Goal: Navigation & Orientation: Find specific page/section

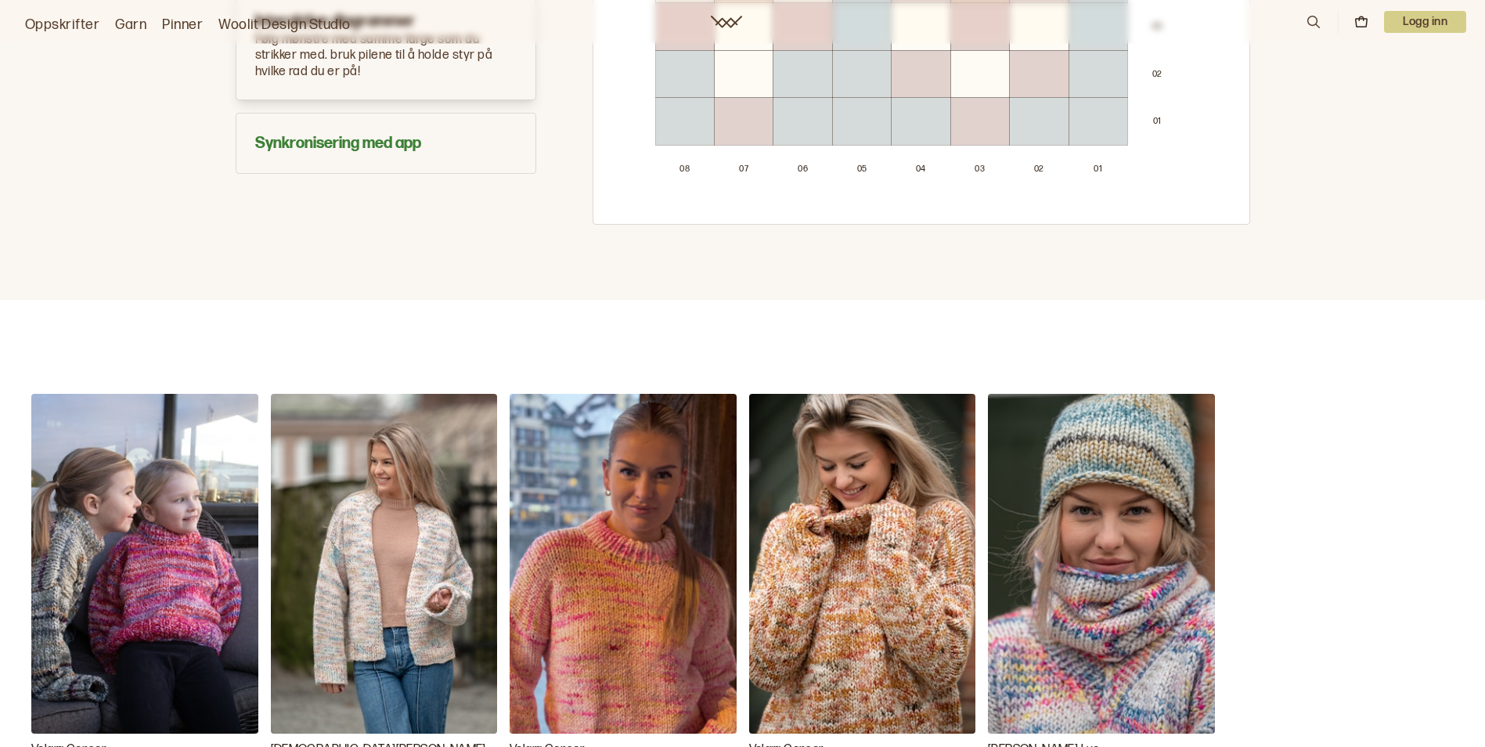
scroll to position [1331, 0]
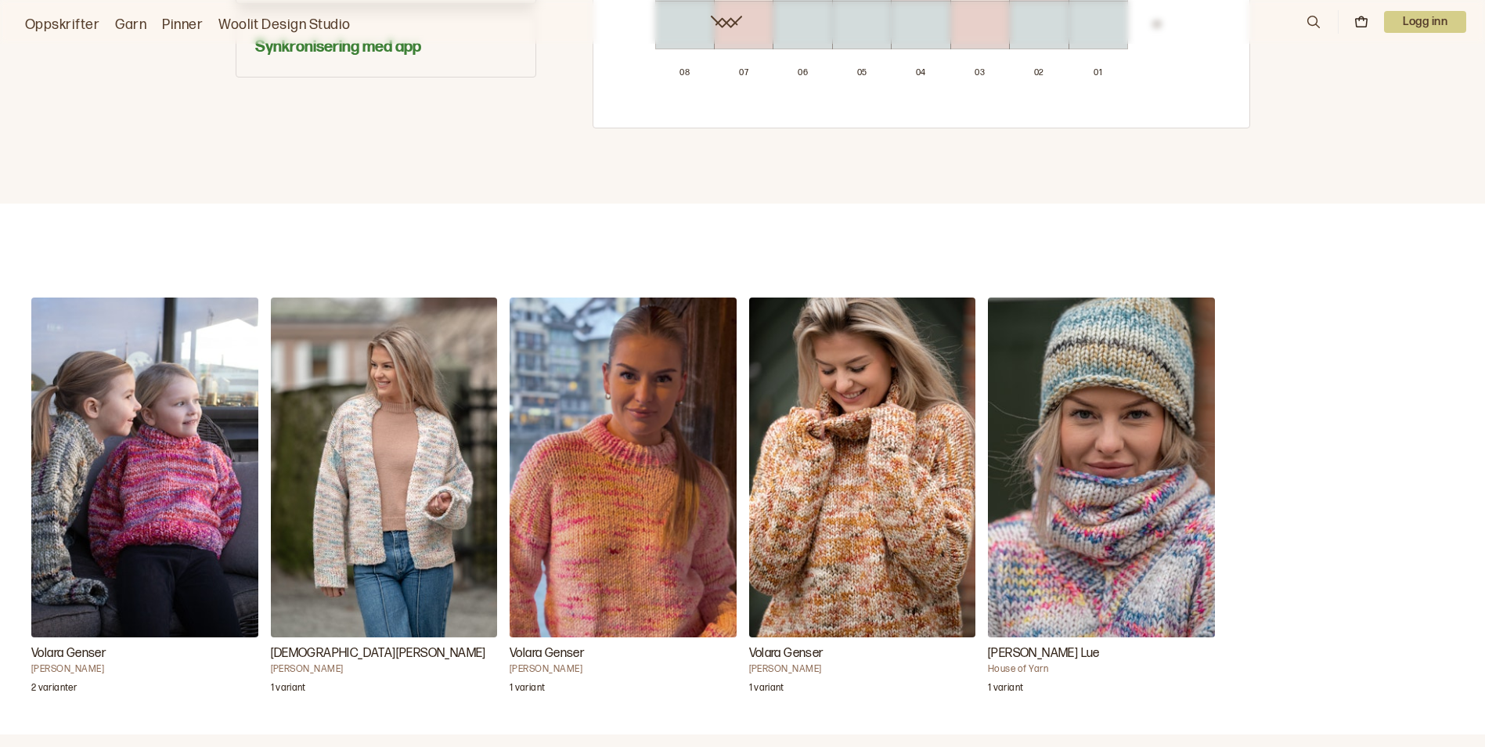
click at [1172, 528] on img "Rania Lue" at bounding box center [1101, 467] width 227 height 340
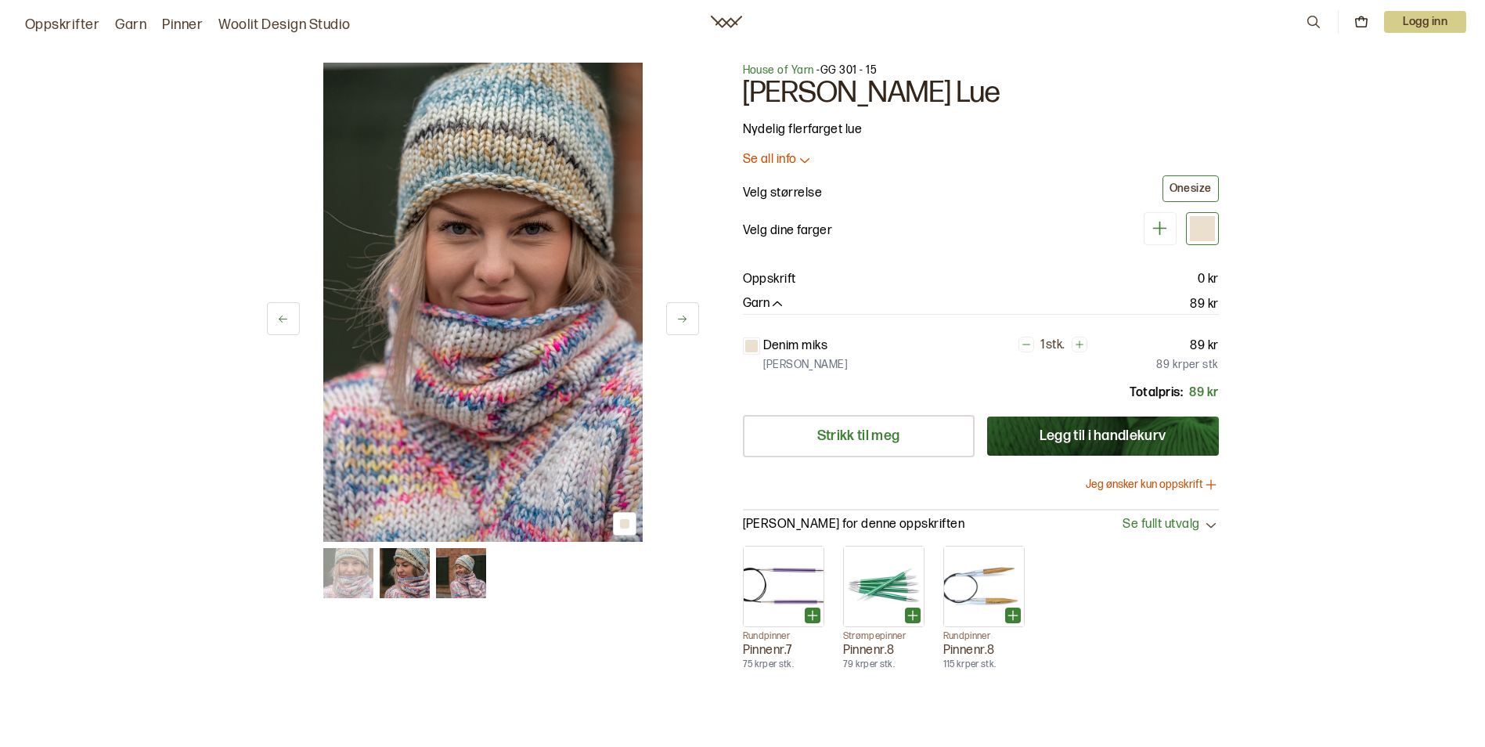
click at [409, 582] on img at bounding box center [405, 573] width 50 height 50
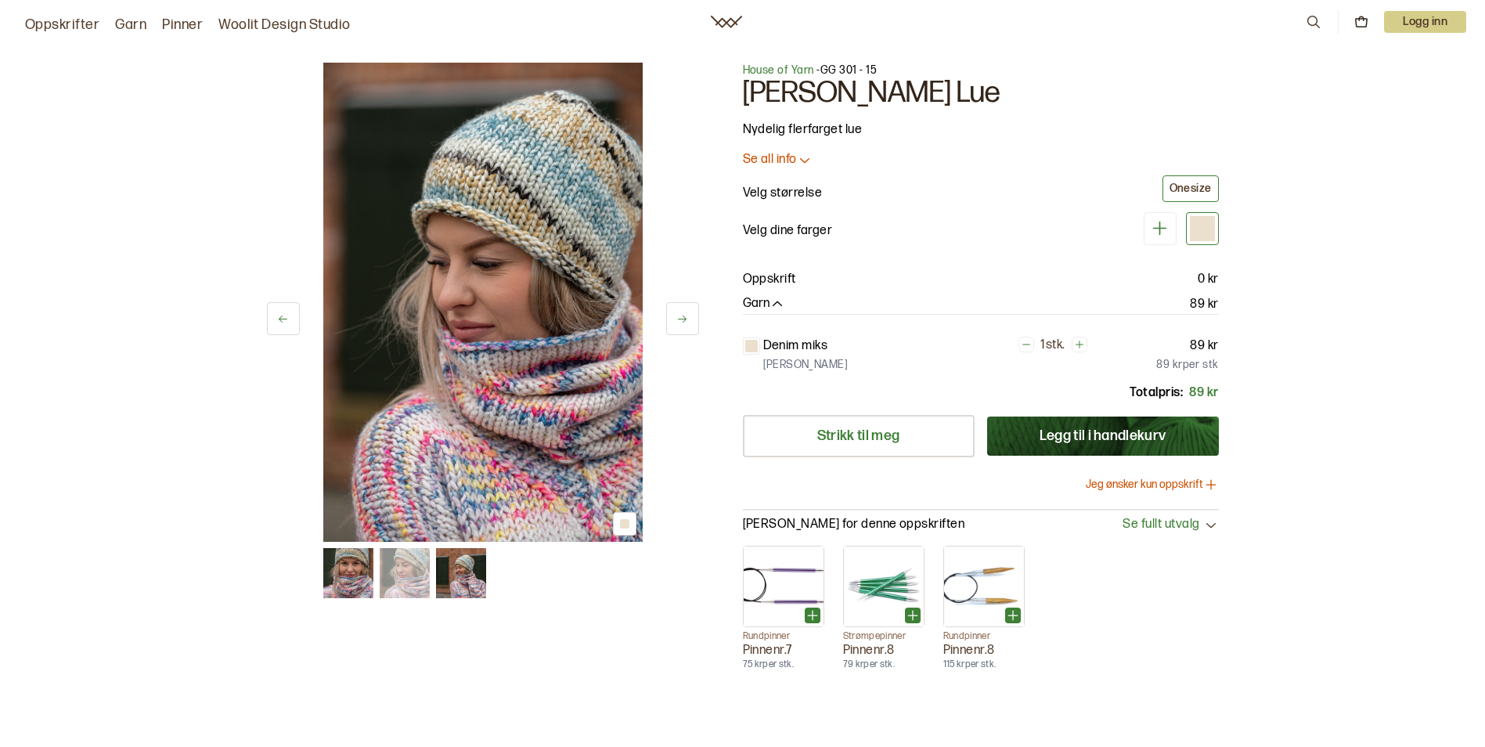
click at [459, 568] on img at bounding box center [461, 573] width 50 height 50
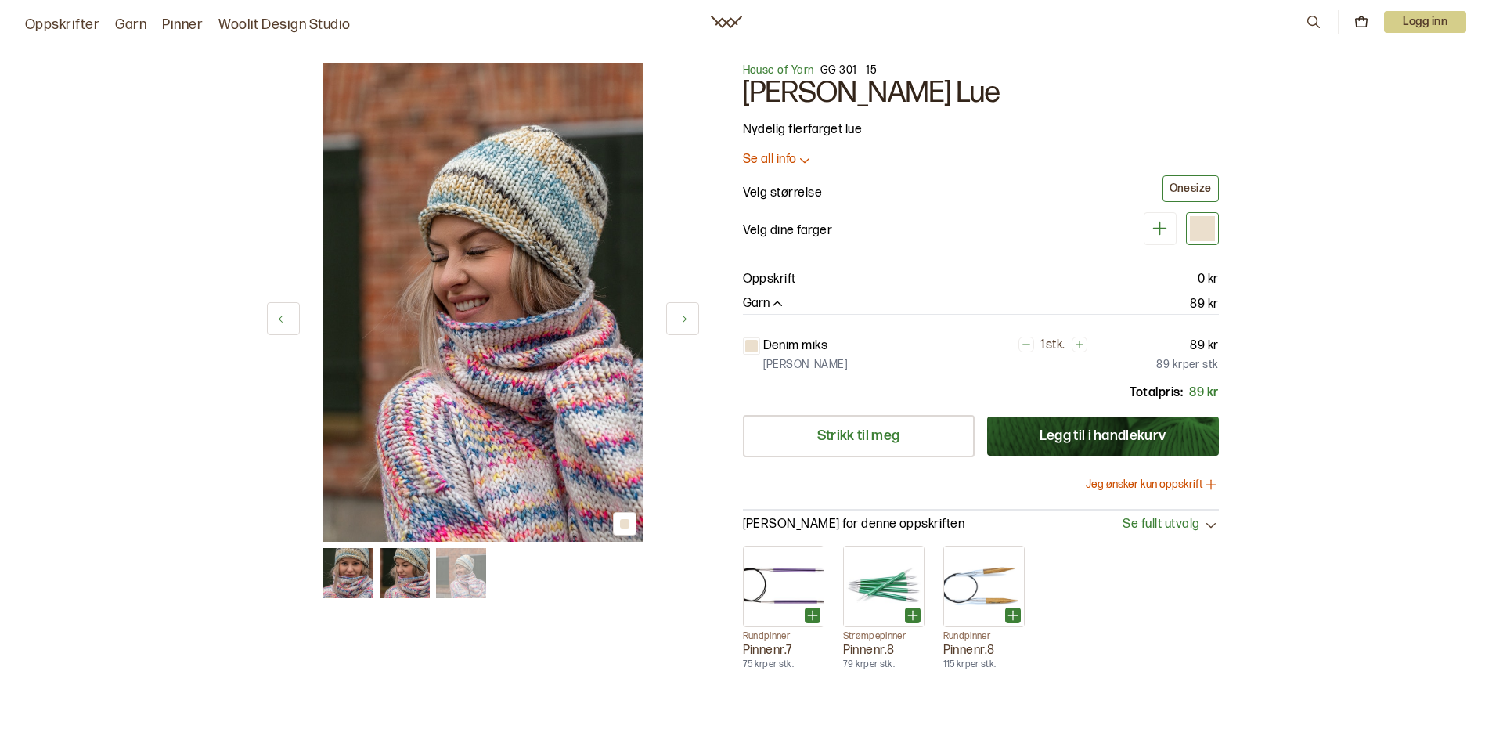
scroll to position [1331, 0]
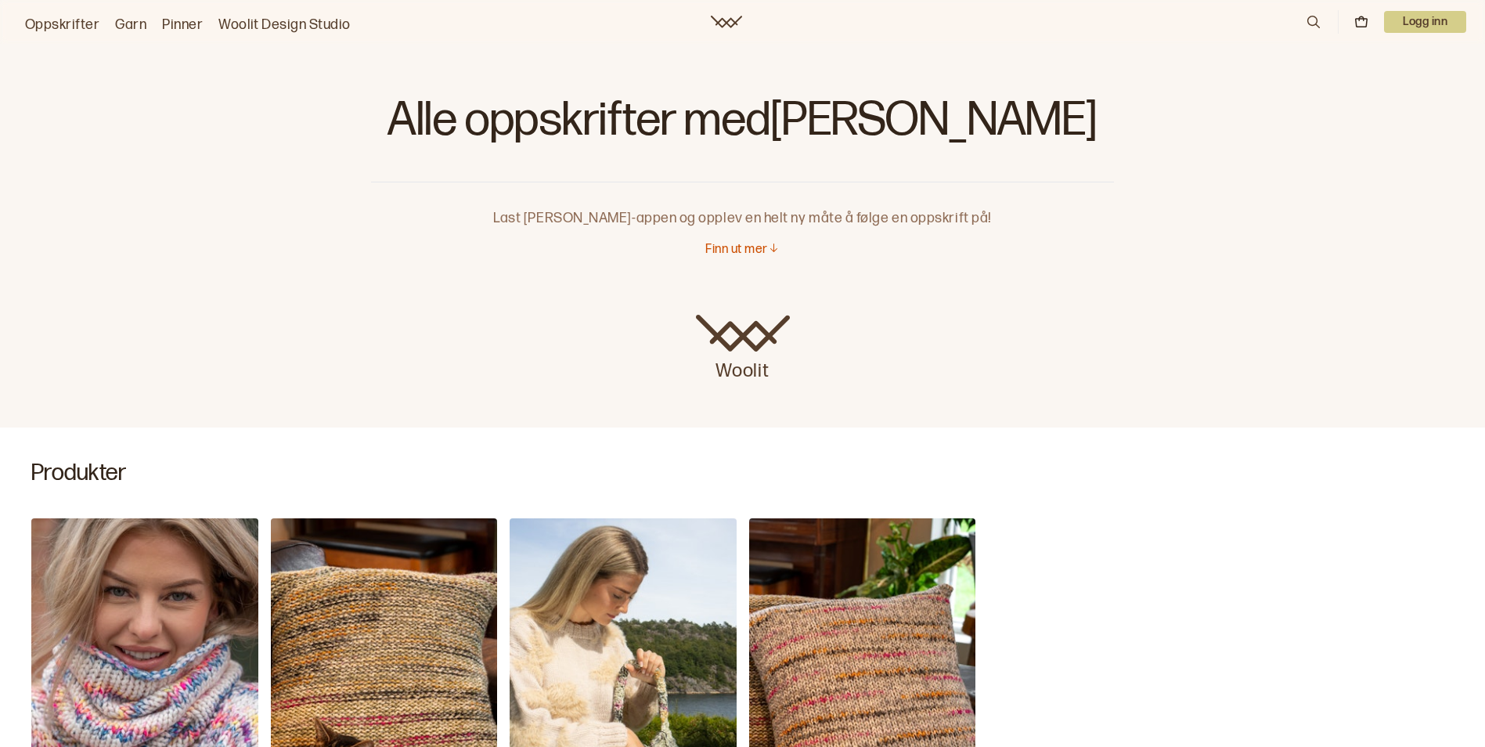
click at [56, 24] on link "Oppskrifter" at bounding box center [62, 25] width 74 height 22
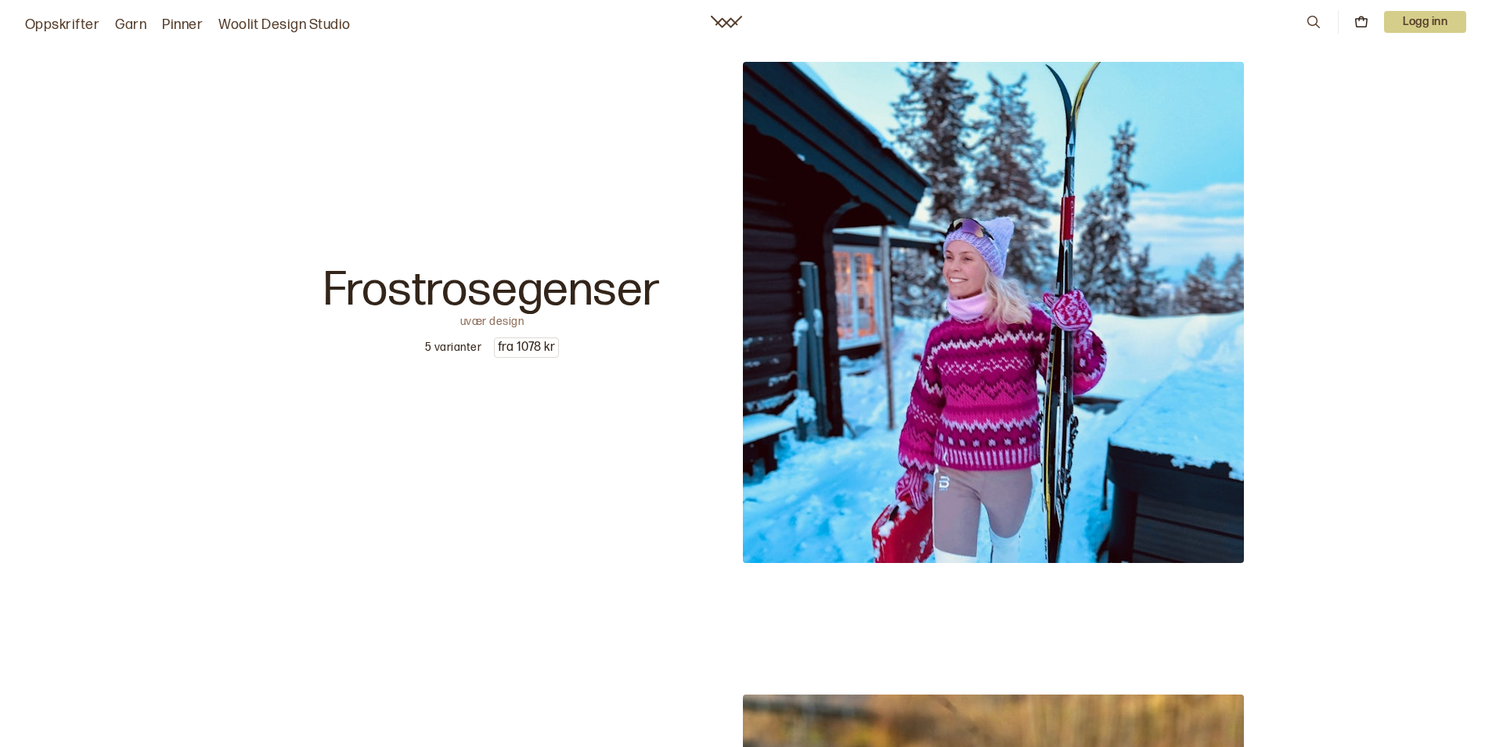
scroll to position [2113, 0]
